Goal: Task Accomplishment & Management: Use online tool/utility

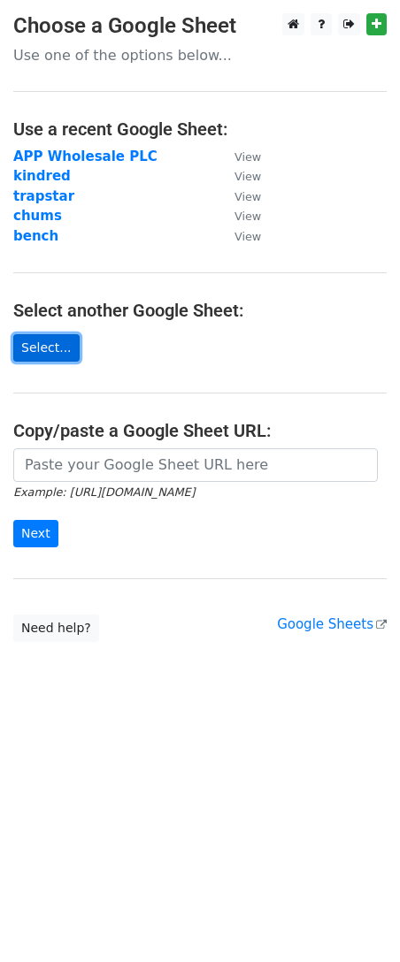
click at [58, 344] on link "Select..." at bounding box center [46, 347] width 66 height 27
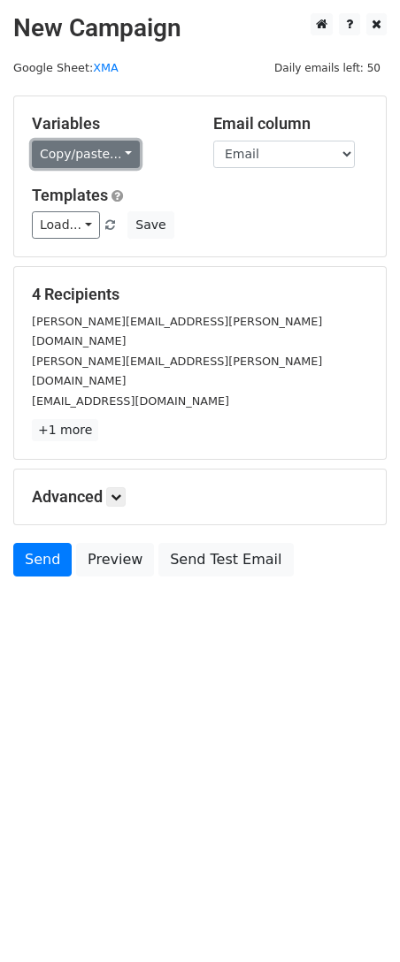
click at [118, 148] on link "Copy/paste..." at bounding box center [86, 154] width 108 height 27
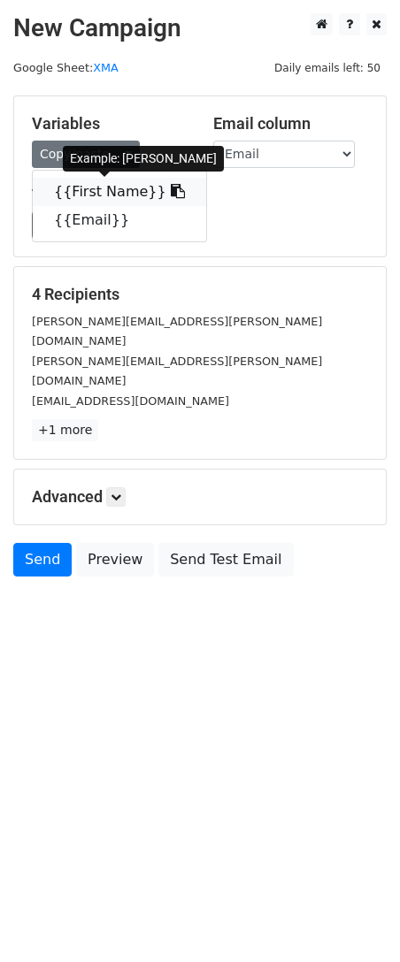
click at [141, 190] on link "{{First Name}}" at bounding box center [119, 192] width 173 height 28
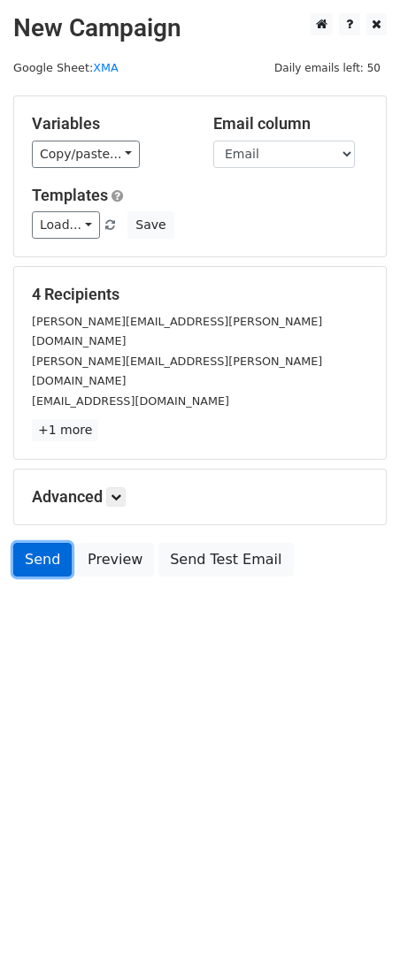
click at [35, 543] on link "Send" at bounding box center [42, 560] width 58 height 34
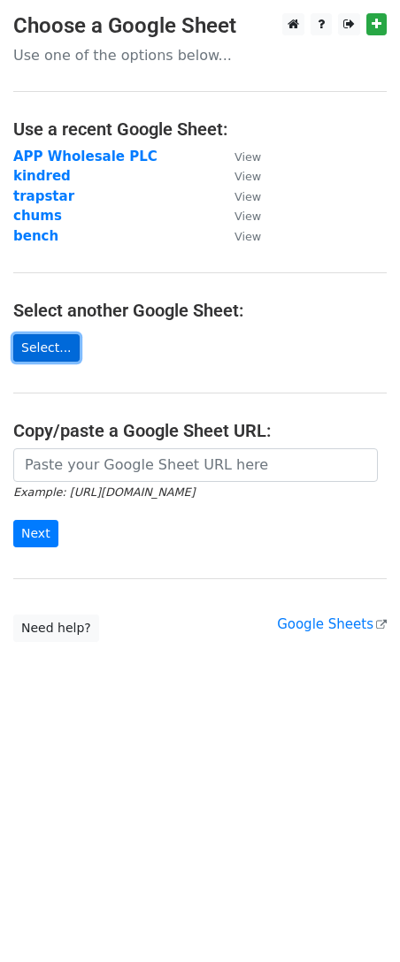
click at [41, 345] on link "Select..." at bounding box center [46, 347] width 66 height 27
click at [47, 342] on link "Select..." at bounding box center [46, 347] width 66 height 27
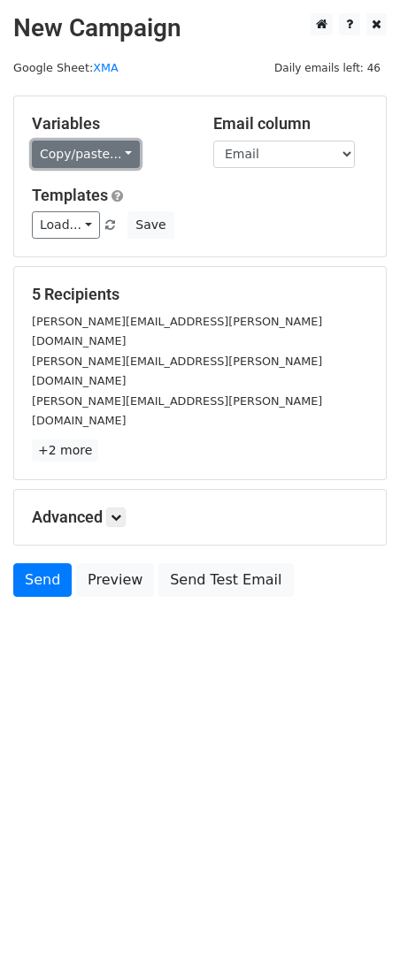
click at [105, 155] on link "Copy/paste..." at bounding box center [86, 154] width 108 height 27
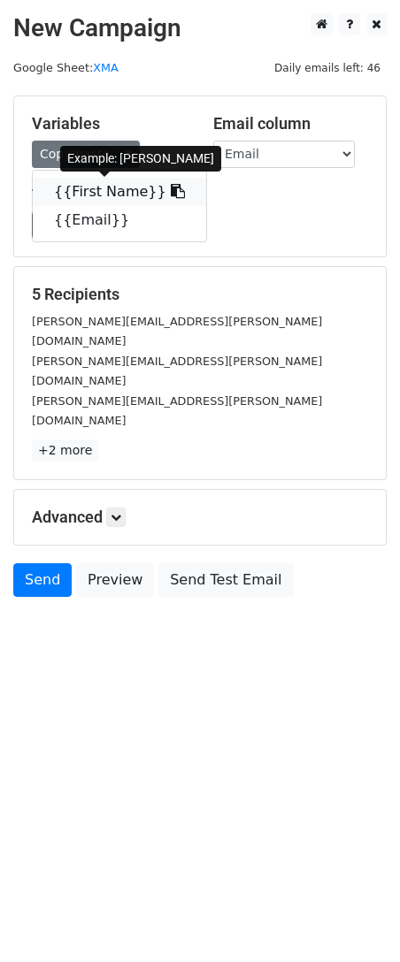
click at [119, 185] on link "{{First Name}}" at bounding box center [119, 192] width 173 height 28
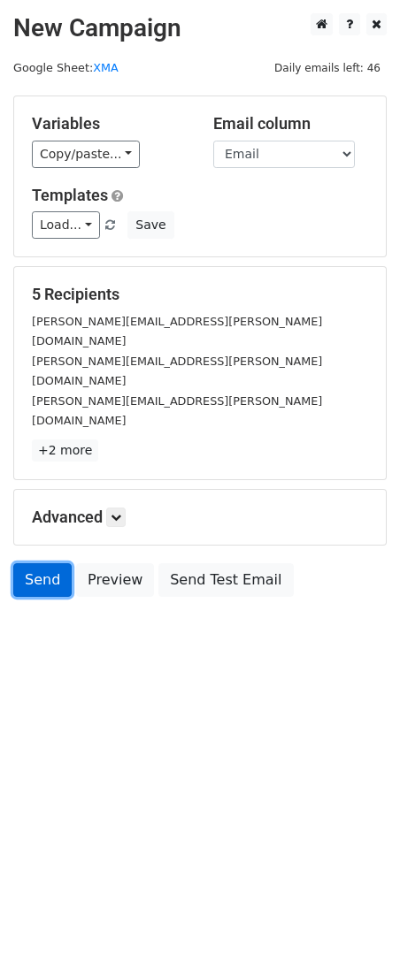
click at [27, 563] on link "Send" at bounding box center [42, 580] width 58 height 34
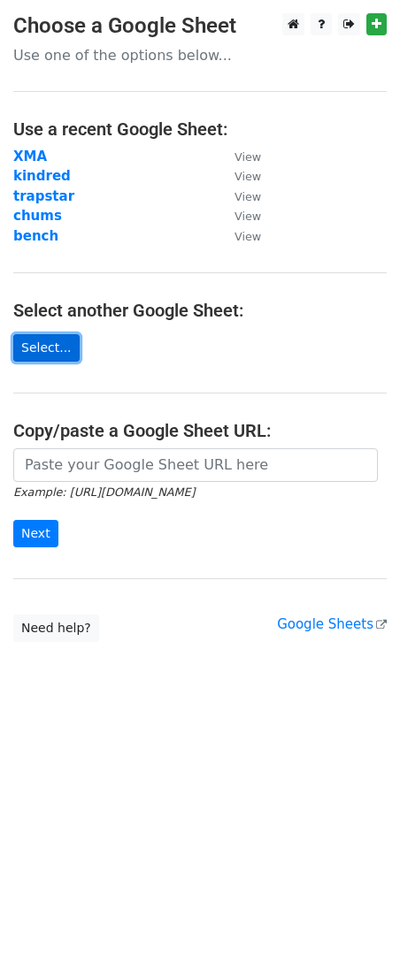
click at [50, 350] on link "Select..." at bounding box center [46, 347] width 66 height 27
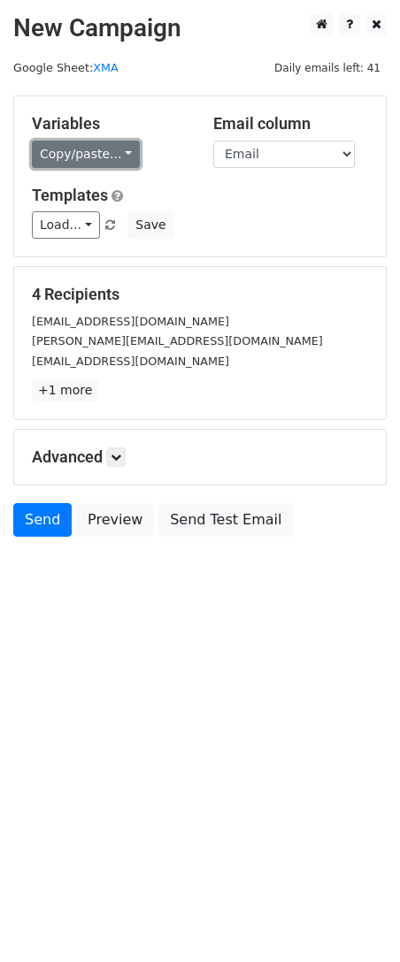
click at [111, 148] on link "Copy/paste..." at bounding box center [86, 154] width 108 height 27
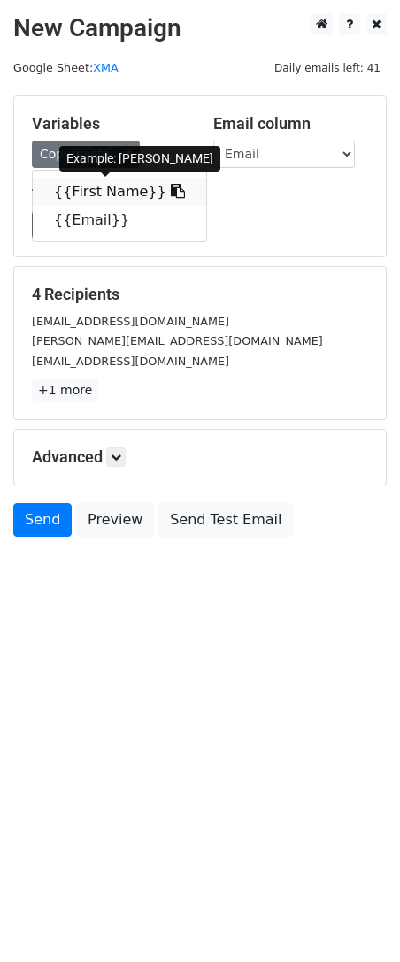
click at [109, 190] on link "{{First Name}}" at bounding box center [119, 192] width 173 height 28
